Goal: Task Accomplishment & Management: Manage account settings

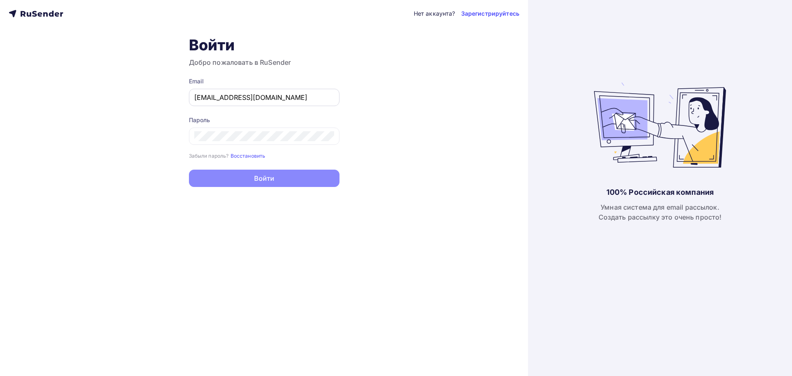
click at [251, 97] on input "slavunq@mail.ru" at bounding box center [264, 97] width 140 height 10
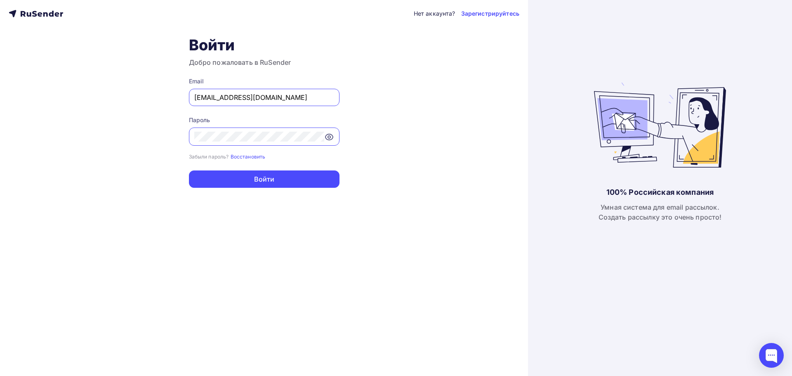
type input "development@mettranspr.ru"
click at [216, 188] on div "Нет аккаунта? Зарегистрируйтесь Войти Добро пожаловать в RuSender Email develop…" at bounding box center [264, 188] width 528 height 376
click at [210, 182] on button "Войти" at bounding box center [264, 178] width 151 height 17
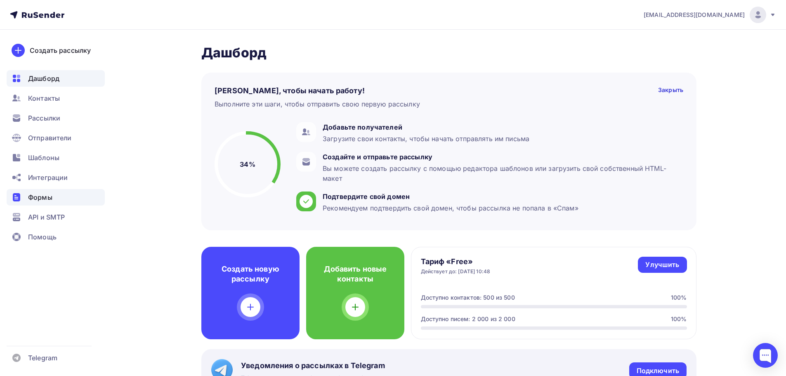
click at [65, 205] on div "Формы" at bounding box center [56, 197] width 98 height 16
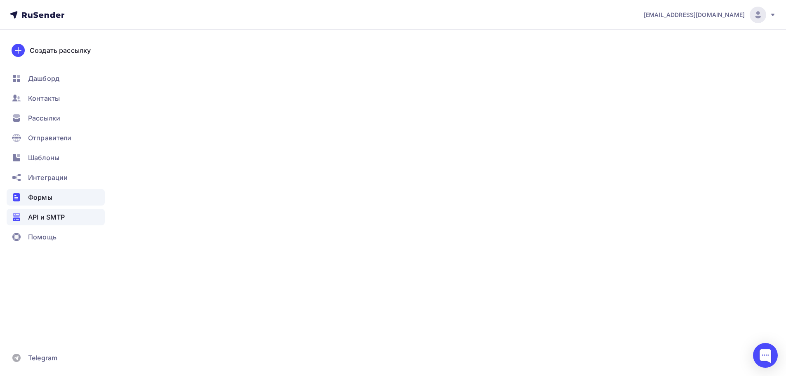
click at [62, 216] on span "API и SMTP" at bounding box center [46, 217] width 37 height 10
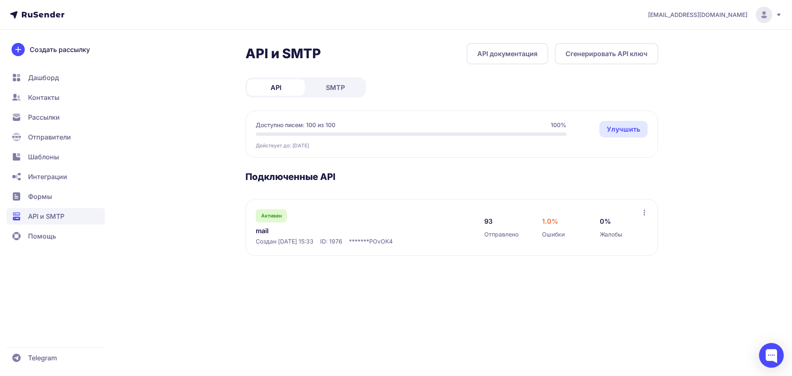
click at [53, 77] on span "Дашборд" at bounding box center [43, 78] width 31 height 10
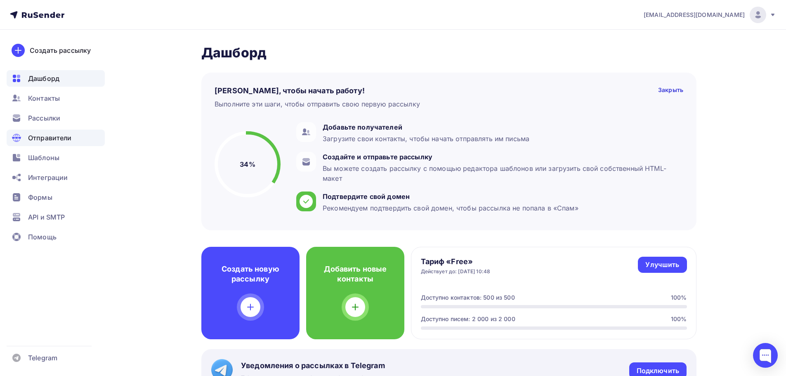
click at [56, 141] on span "Отправители" at bounding box center [50, 138] width 44 height 10
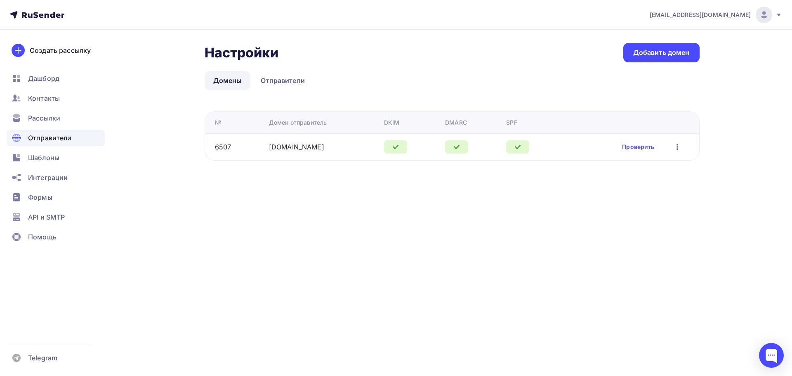
click at [777, 20] on div "[EMAIL_ADDRESS][DOMAIN_NAME]" at bounding box center [716, 15] width 132 height 16
click at [681, 34] on span "Аккаунт" at bounding box center [671, 36] width 27 height 10
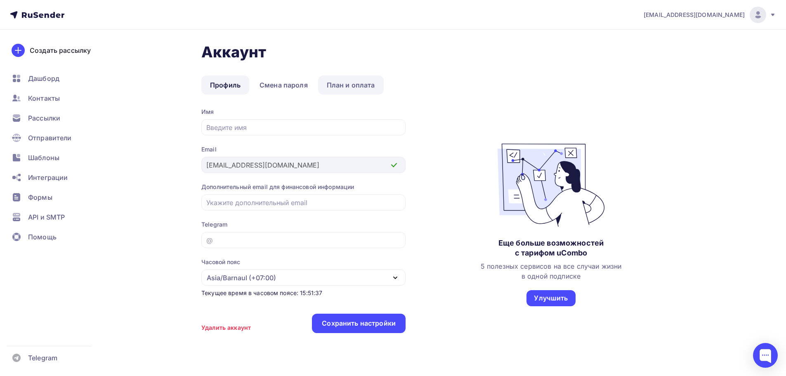
click at [349, 78] on link "План и оплата" at bounding box center [351, 84] width 66 height 19
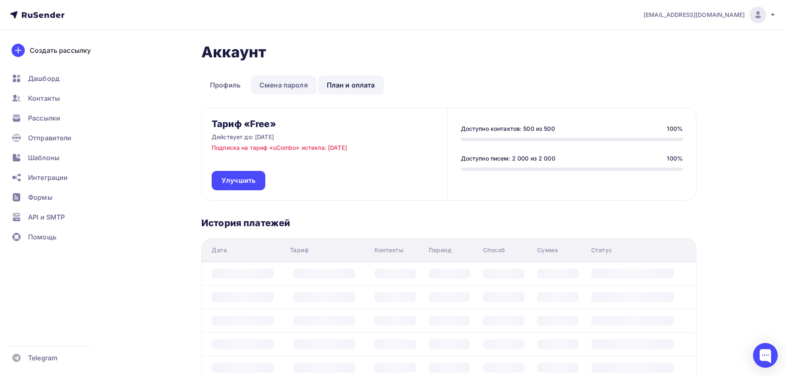
click at [292, 88] on link "Смена пароля" at bounding box center [284, 84] width 66 height 19
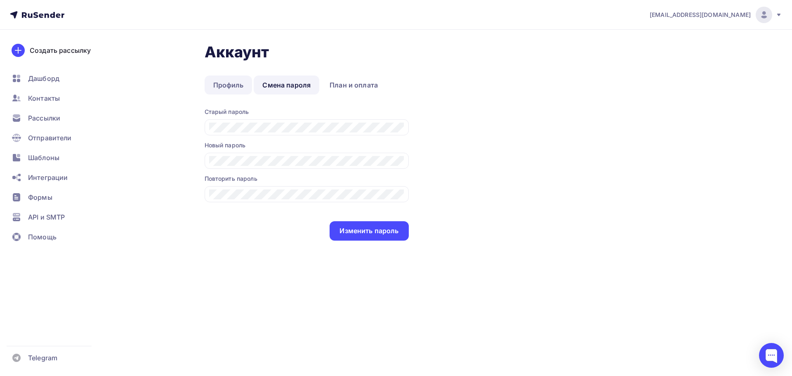
click at [226, 84] on link "Профиль" at bounding box center [229, 84] width 48 height 19
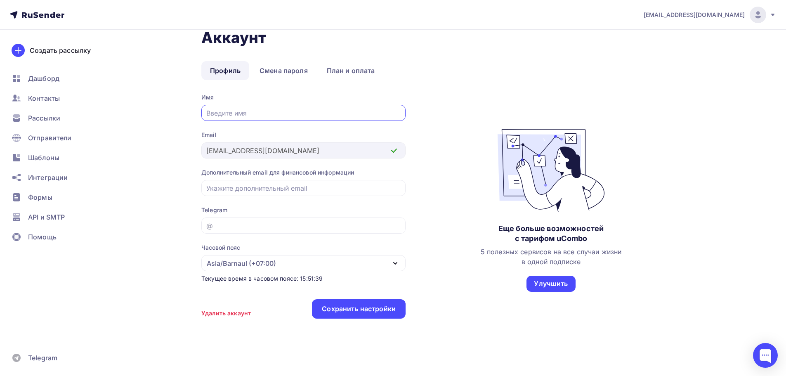
scroll to position [22, 0]
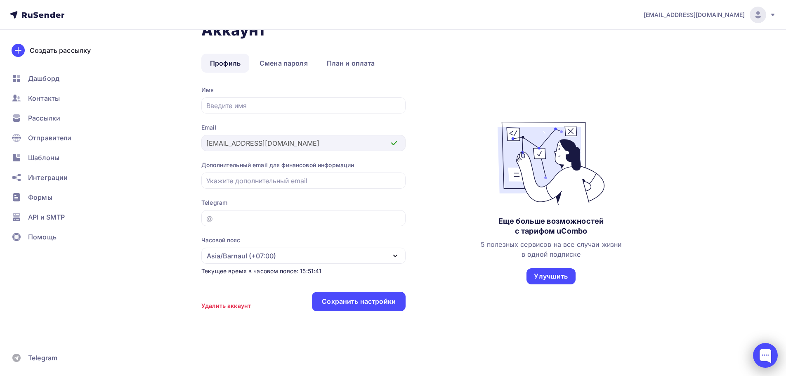
click at [766, 351] on div at bounding box center [765, 355] width 25 height 25
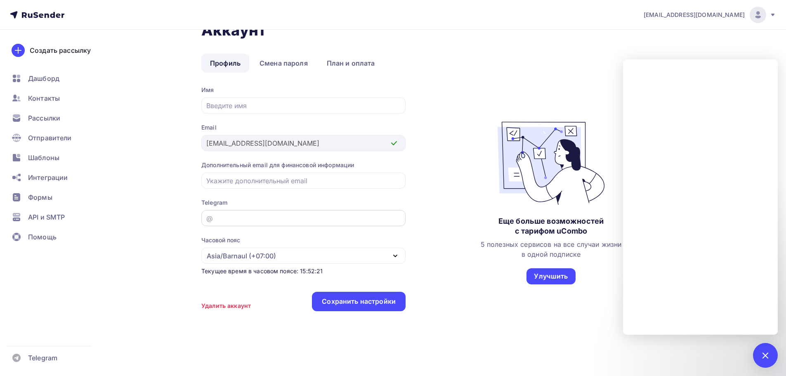
click at [266, 215] on input "email" at bounding box center [303, 218] width 195 height 10
click at [270, 152] on div "Имя Email [EMAIL_ADDRESS][DOMAIN_NAME] Дополнительный email для финансовой инфо…" at bounding box center [303, 203] width 204 height 234
click at [349, 63] on link "План и оплата" at bounding box center [351, 63] width 66 height 19
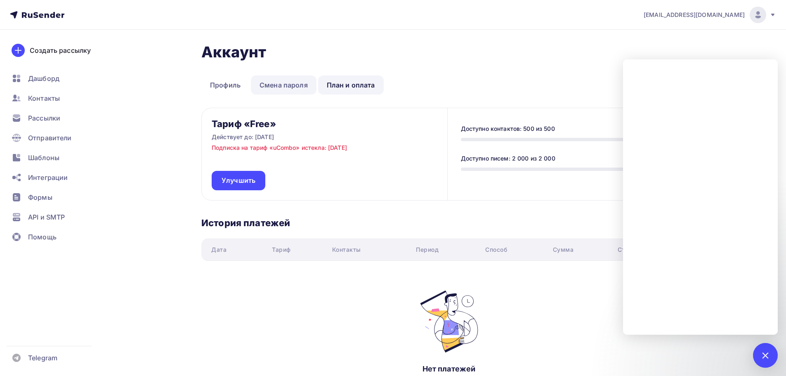
click at [286, 86] on link "Смена пароля" at bounding box center [284, 84] width 66 height 19
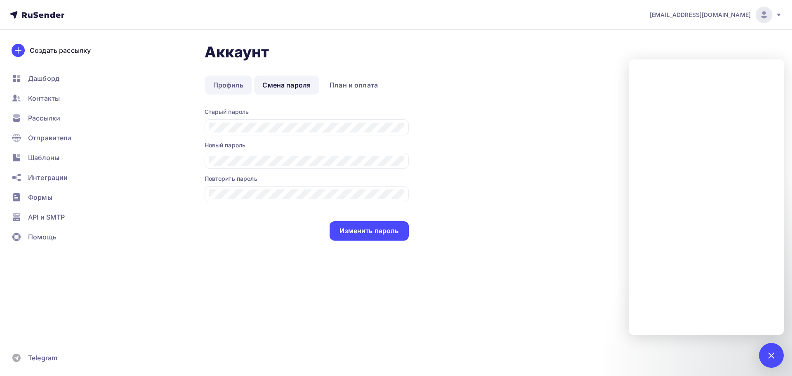
click at [235, 90] on link "Профиль" at bounding box center [229, 84] width 48 height 19
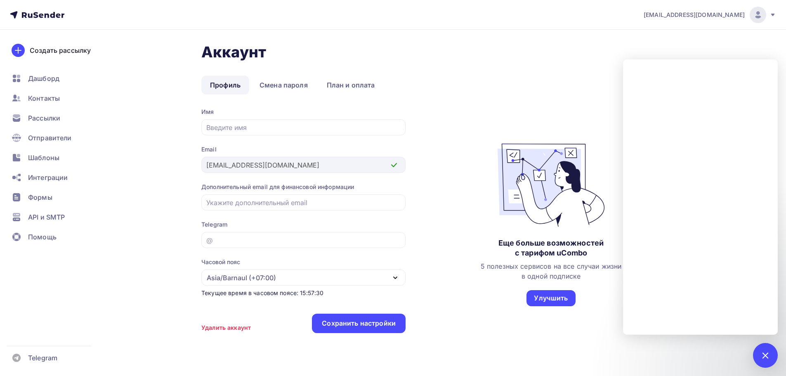
click at [169, 158] on div "Аккаунт Профиль Смена пароля План и оплата Профиль Смена пароля План и оплата И…" at bounding box center [393, 214] width 676 height 368
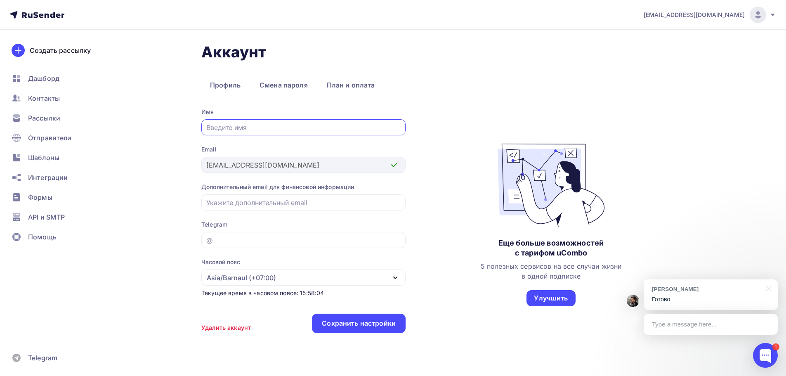
click at [689, 323] on div "Type a message here..." at bounding box center [710, 324] width 134 height 21
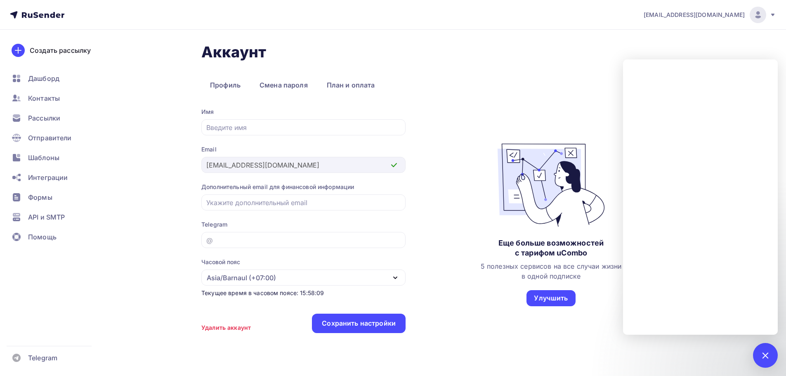
click at [440, 149] on div "Имя Email nppengprom@mail.ru Дополнительный email для финансовой информации Tel…" at bounding box center [448, 225] width 495 height 234
click at [324, 200] on input "email" at bounding box center [303, 203] width 195 height 10
click at [288, 240] on input "email" at bounding box center [303, 240] width 195 height 10
click at [57, 217] on span "API и SMTP" at bounding box center [46, 217] width 37 height 10
